Goal: Task Accomplishment & Management: Use online tool/utility

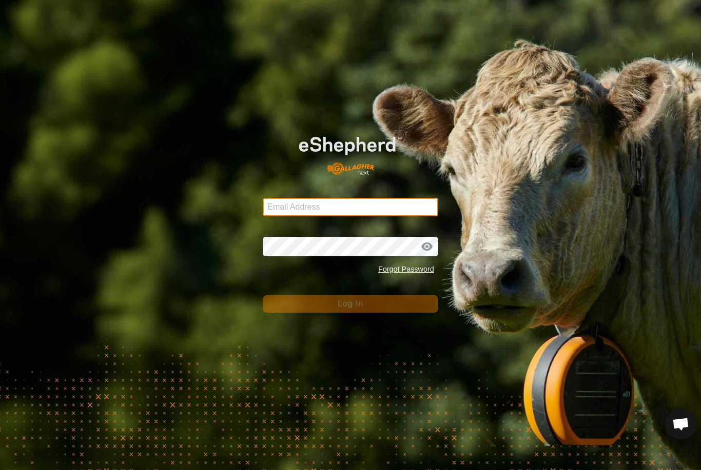
type input "[PERSON_NAME][EMAIL_ADDRESS][DOMAIN_NAME]"
click at [350, 304] on button "Log In" at bounding box center [350, 303] width 175 height 17
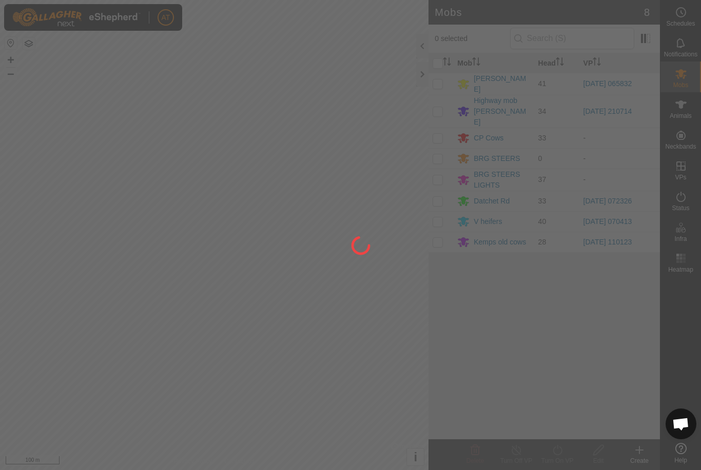
click at [422, 79] on div at bounding box center [350, 235] width 701 height 470
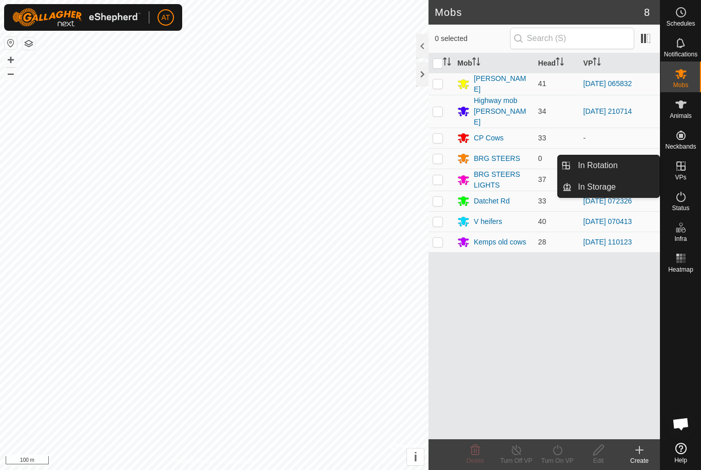
click at [624, 168] on link "In Rotation" at bounding box center [615, 165] width 88 height 21
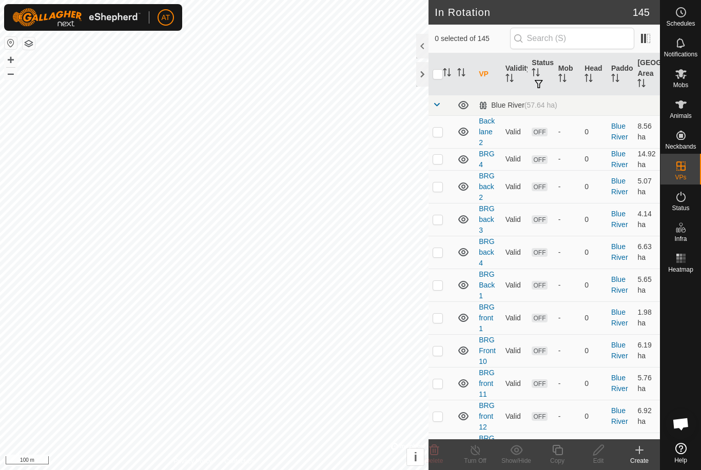
click at [637, 452] on icon at bounding box center [639, 450] width 12 height 12
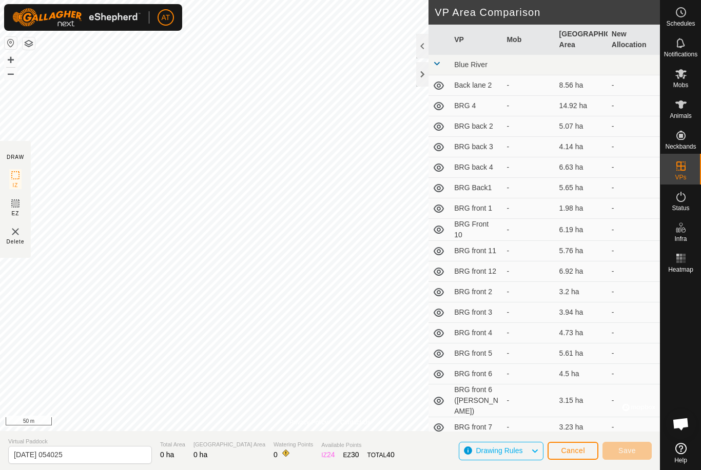
click at [575, 440] on div "Cancel Save" at bounding box center [599, 451] width 104 height 25
click at [574, 449] on span "Cancel" at bounding box center [573, 451] width 24 height 8
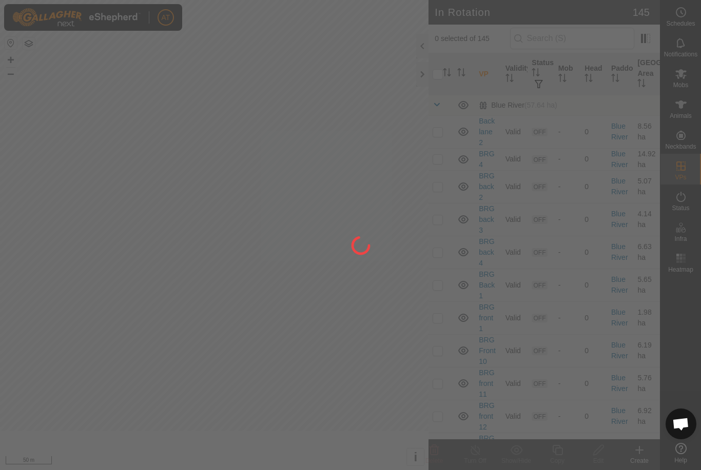
click at [570, 462] on div at bounding box center [350, 235] width 701 height 470
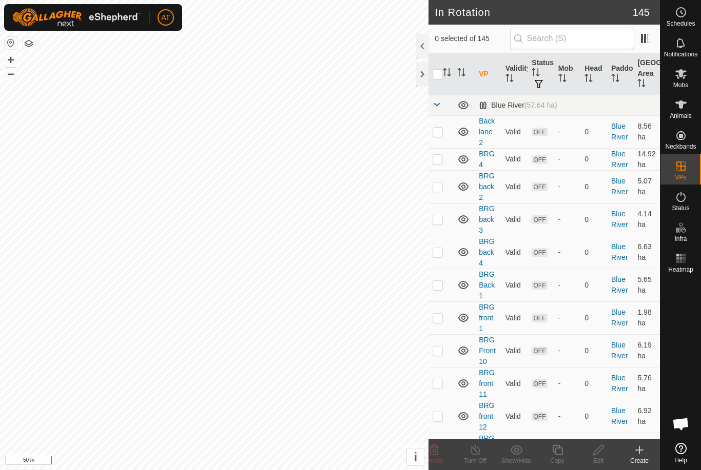
click at [634, 455] on icon at bounding box center [639, 450] width 12 height 12
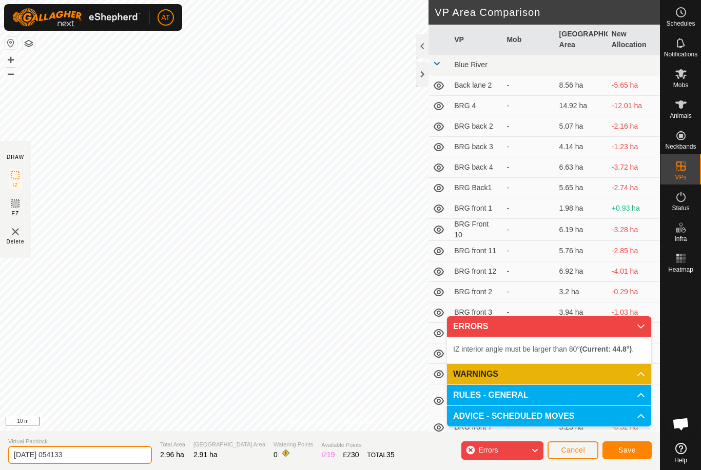
click at [72, 459] on input "[DATE] 054133" at bounding box center [80, 455] width 144 height 18
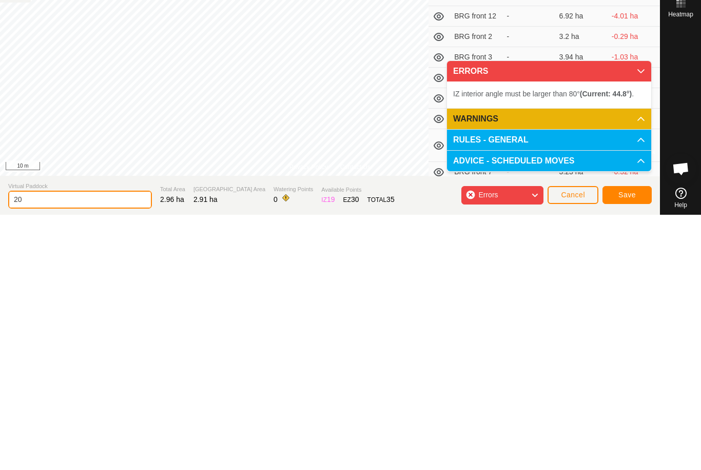
type input "2"
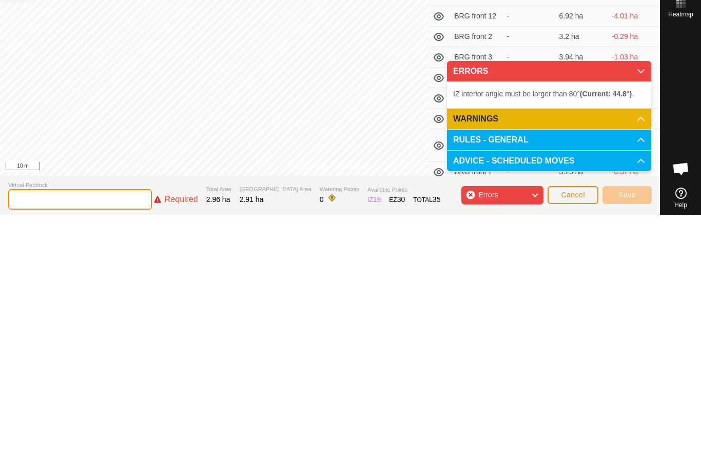
type input "P"
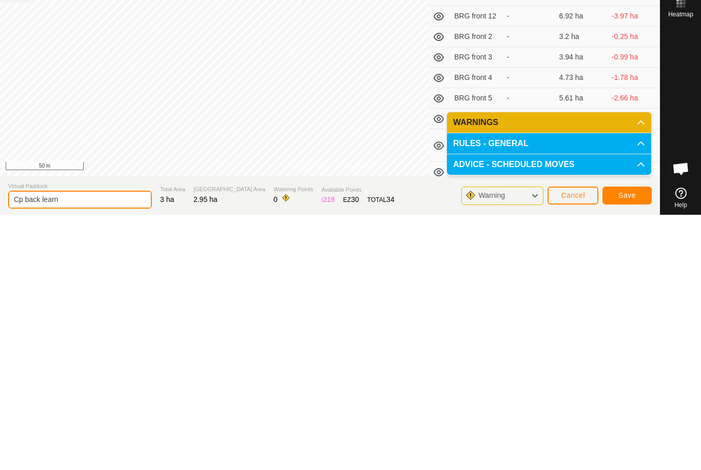
type input "Cp back learn"
click at [645, 442] on button "Save" at bounding box center [626, 451] width 49 height 18
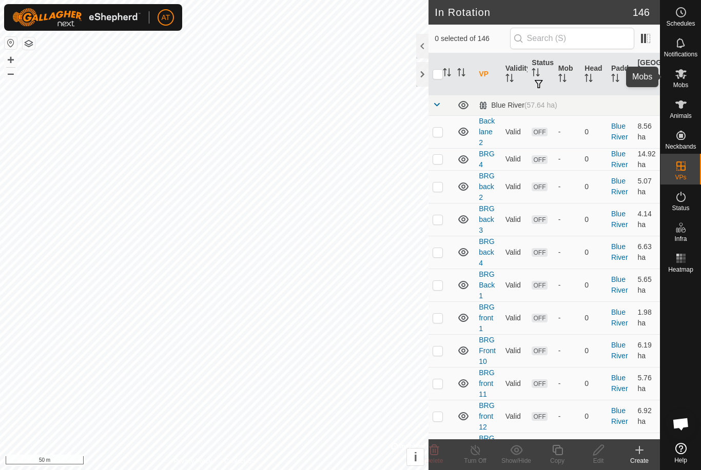
click at [680, 81] on es-mob-svg-icon at bounding box center [680, 74] width 18 height 16
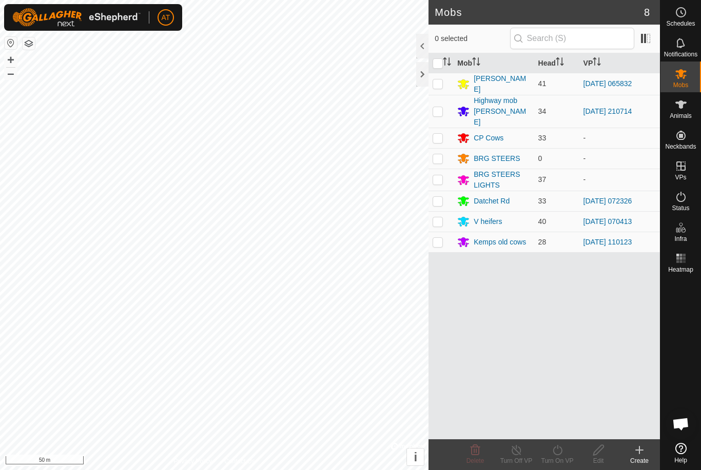
click at [439, 132] on td at bounding box center [440, 138] width 25 height 21
checkbox input "true"
click at [558, 455] on icon at bounding box center [557, 450] width 13 height 12
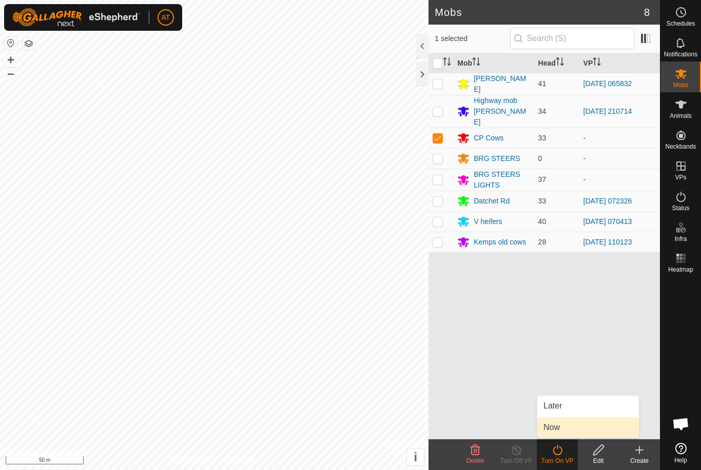
click at [603, 429] on link "Now" at bounding box center [588, 428] width 102 height 21
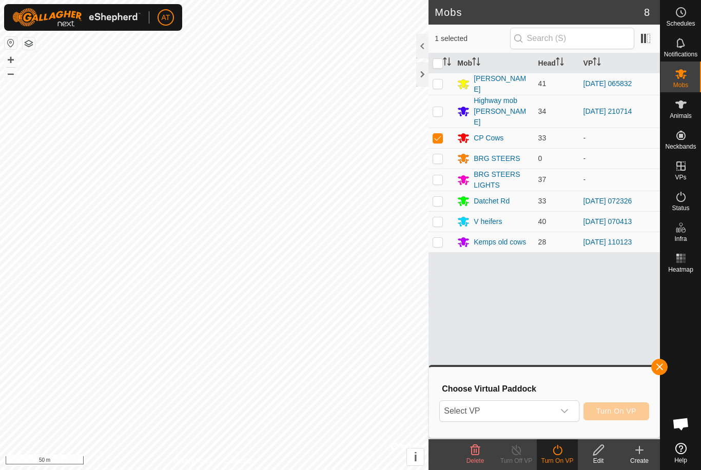
click at [542, 413] on span "Select VP" at bounding box center [497, 411] width 114 height 21
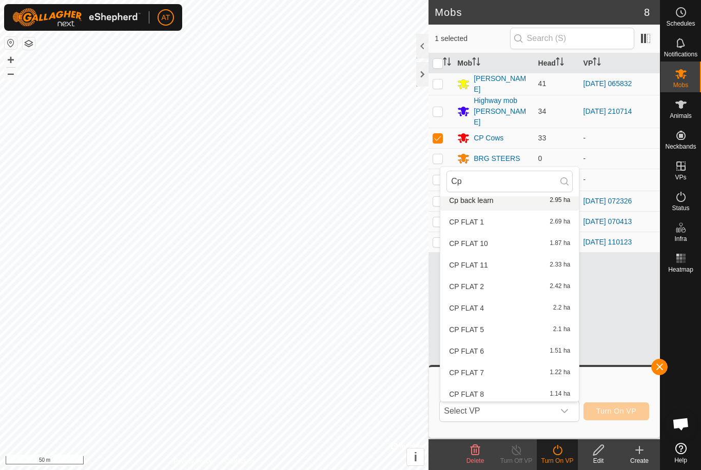
scroll to position [24, 0]
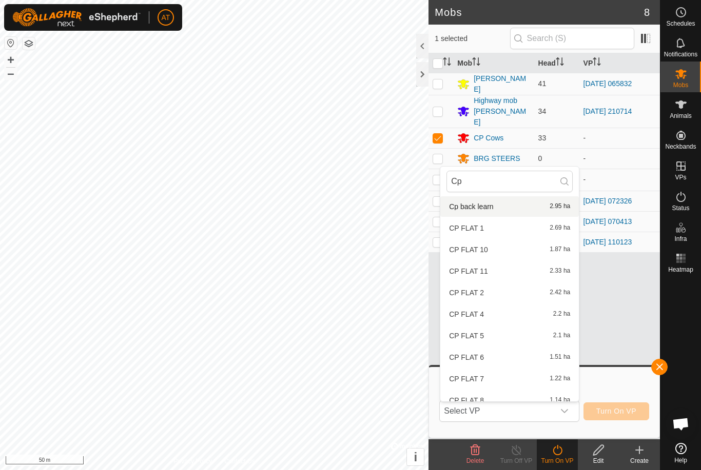
type input "Cp"
click at [502, 197] on li "Cp back learn 2.95 ha" at bounding box center [509, 206] width 139 height 21
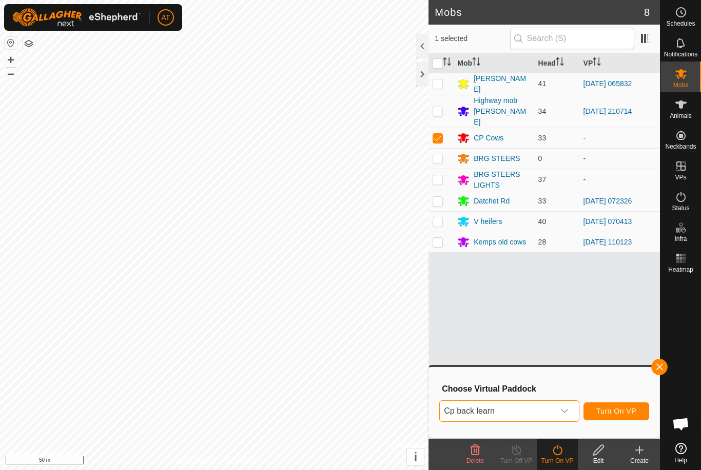
click at [623, 408] on span "Turn On VP" at bounding box center [616, 411] width 40 height 8
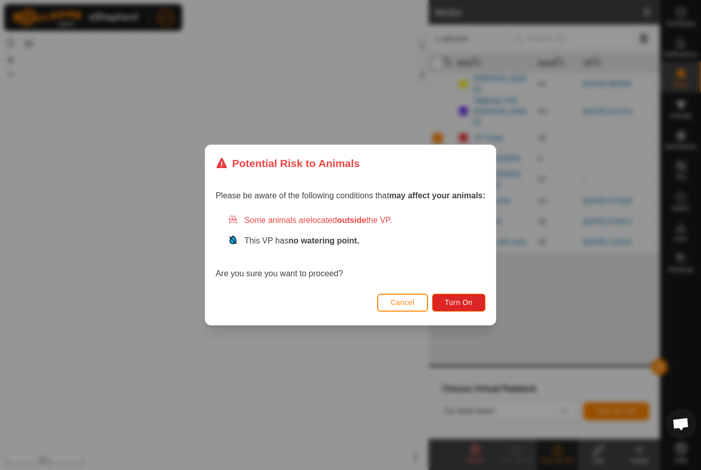
click at [459, 297] on button "Turn On" at bounding box center [458, 303] width 53 height 18
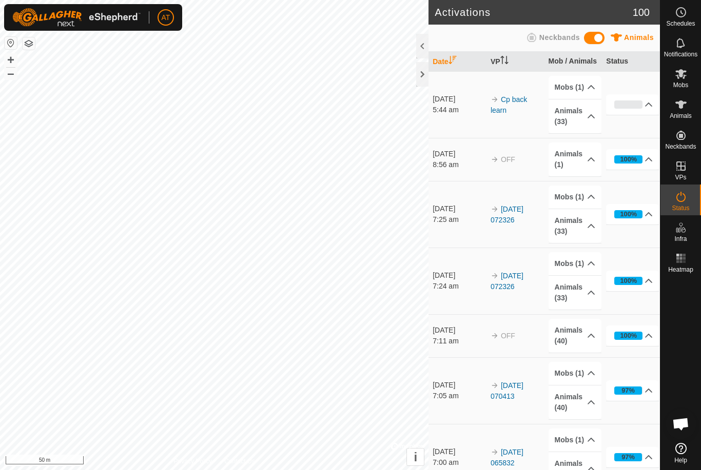
click at [426, 81] on div at bounding box center [422, 74] width 12 height 25
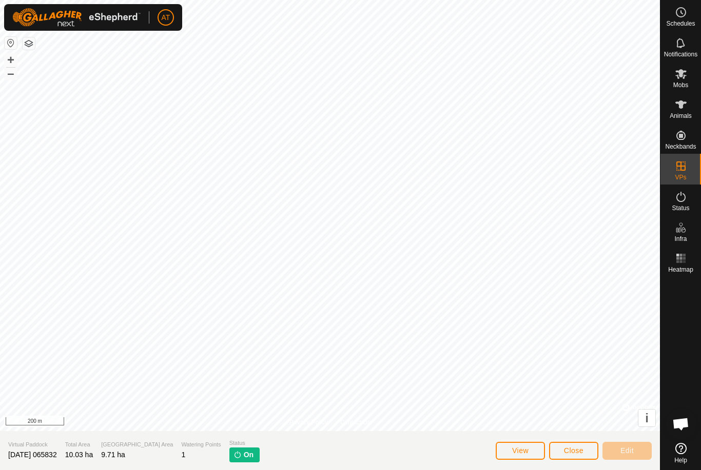
click at [577, 448] on span "Close" at bounding box center [573, 451] width 19 height 8
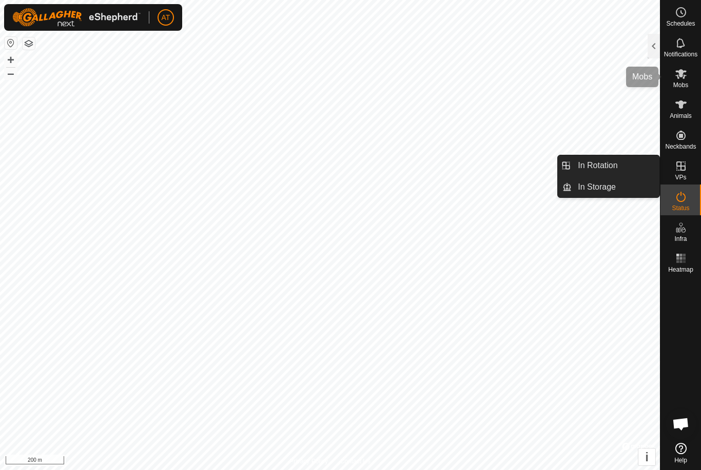
click at [686, 80] on icon at bounding box center [681, 74] width 12 height 12
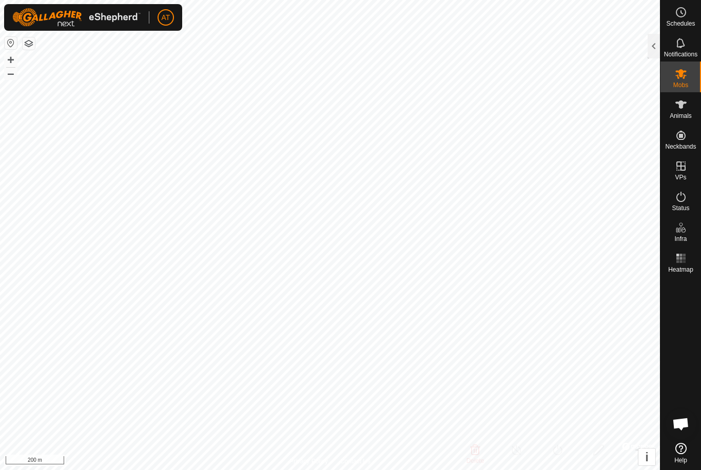
click at [649, 48] on div at bounding box center [653, 46] width 12 height 25
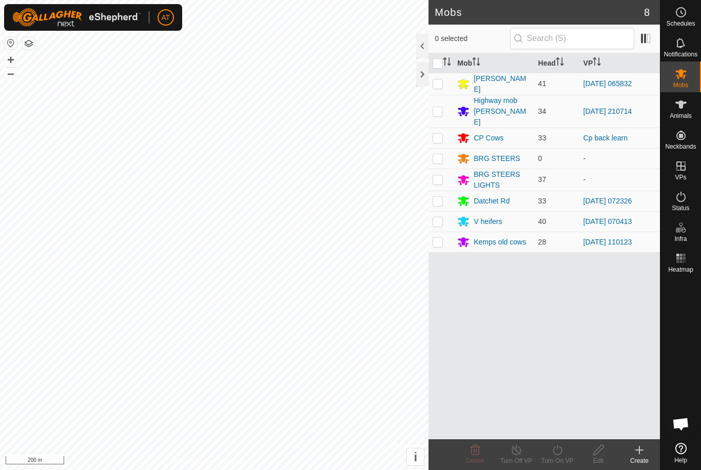
click at [439, 84] on p-checkbox at bounding box center [437, 84] width 10 height 8
checkbox input "true"
click at [559, 456] on icon at bounding box center [557, 450] width 13 height 12
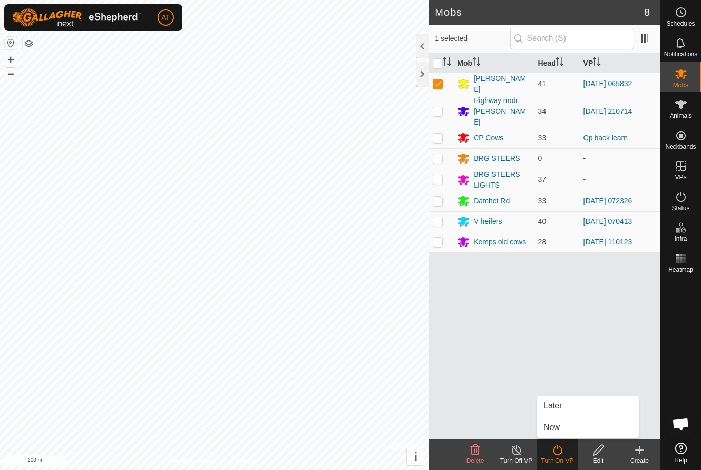
click at [571, 428] on link "Now" at bounding box center [588, 428] width 102 height 21
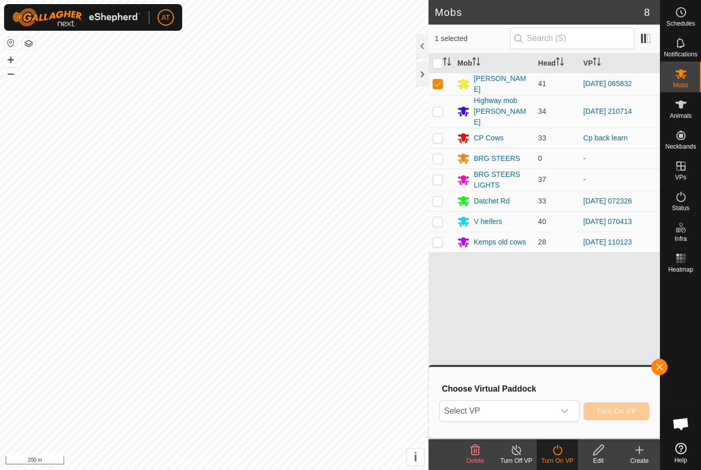
click at [523, 410] on span "Select VP" at bounding box center [497, 411] width 114 height 21
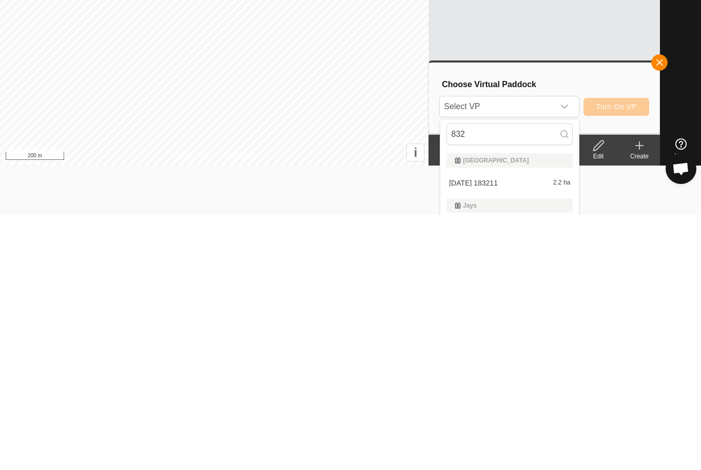
scroll to position [73, 0]
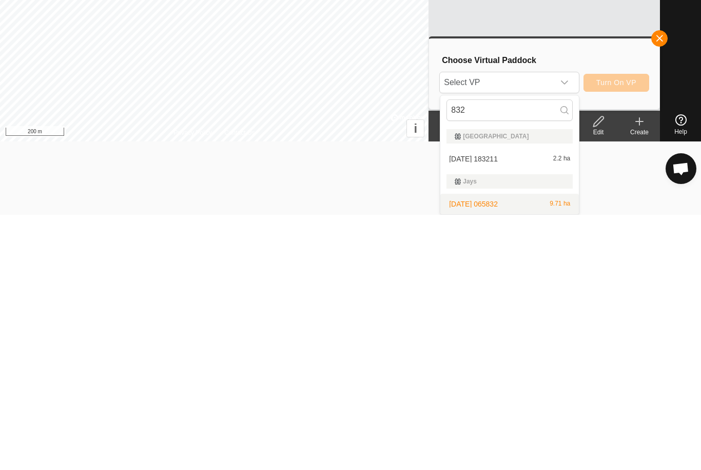
type input "832"
click at [538, 453] on div "[DATE] 065832 9.71 ha" at bounding box center [509, 459] width 126 height 12
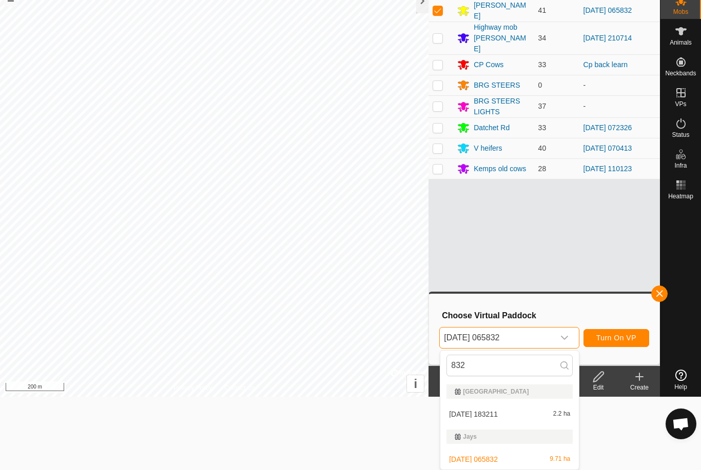
scroll to position [0, 0]
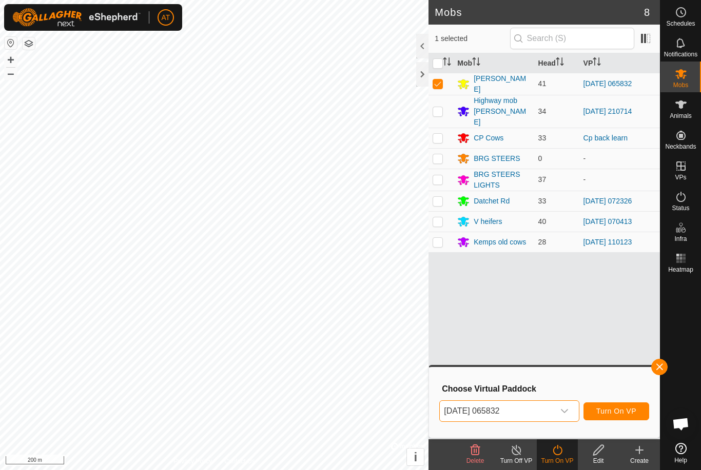
click at [625, 407] on span "Turn On VP" at bounding box center [616, 411] width 40 height 8
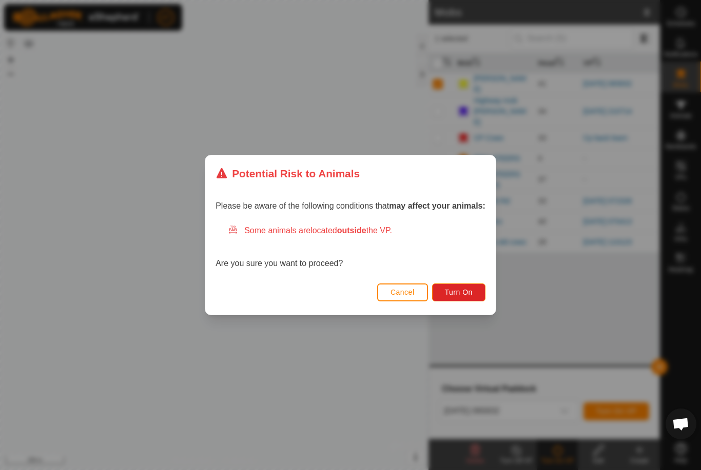
click at [465, 298] on button "Turn On" at bounding box center [458, 293] width 53 height 18
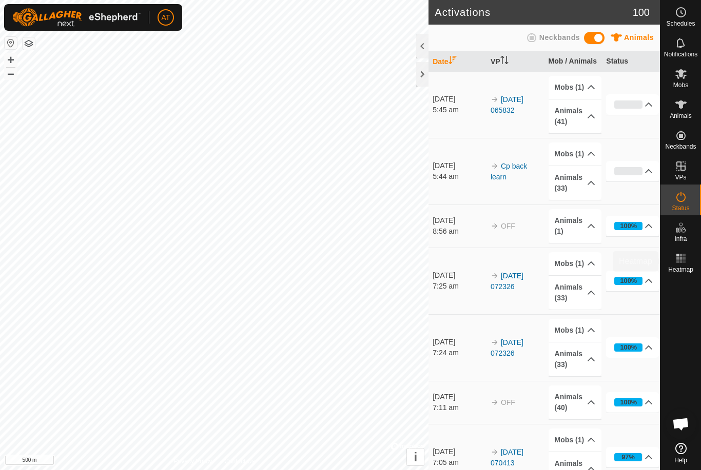
click at [692, 273] on div "Heatmap" at bounding box center [680, 261] width 41 height 31
